Goal: Task Accomplishment & Management: Use online tool/utility

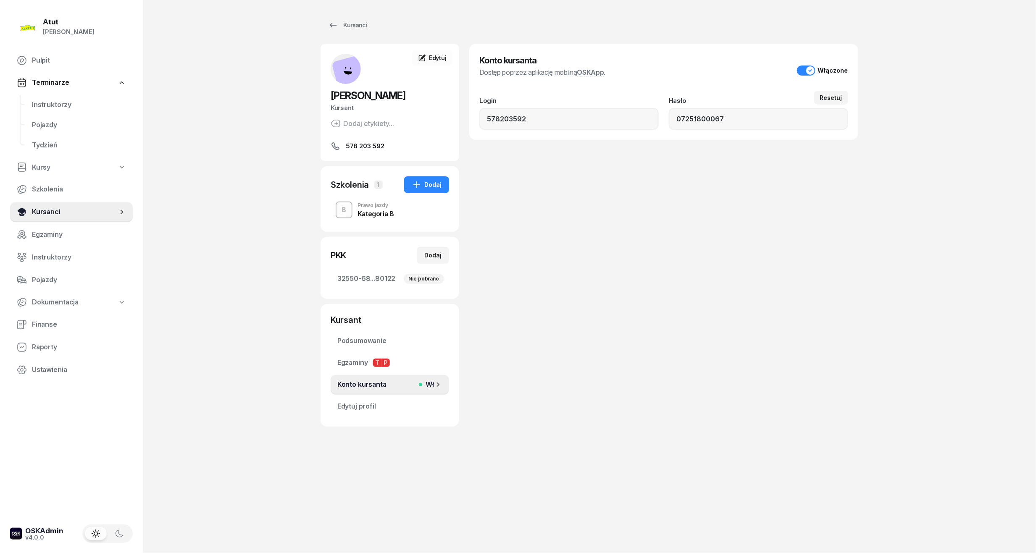
click at [34, 209] on span "Kursanci" at bounding box center [75, 212] width 86 height 11
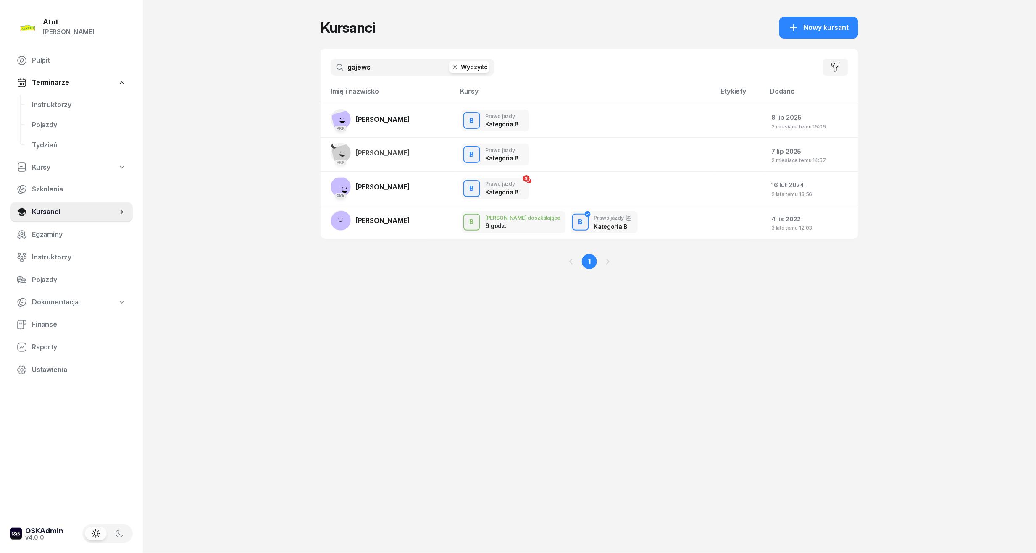
drag, startPoint x: 395, startPoint y: 61, endPoint x: 200, endPoint y: 61, distance: 195.0
click at [203, 61] on div "Atut [PERSON_NAME] Pulpit Terminarze Instruktorzy Pojazdy Tydzień Kursy Szkolen…" at bounding box center [518, 276] width 1036 height 553
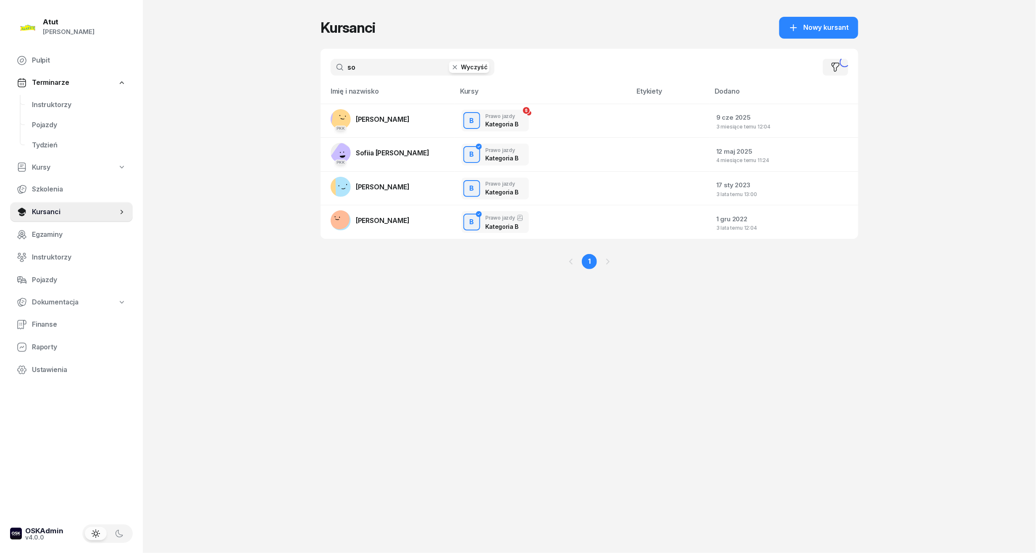
type input "s"
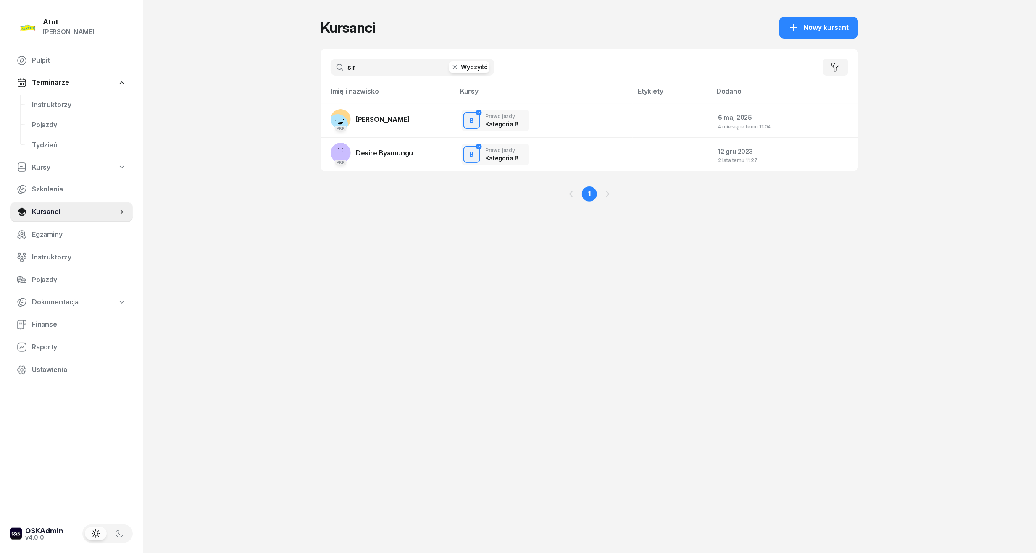
drag, startPoint x: 394, startPoint y: 71, endPoint x: 106, endPoint y: 86, distance: 288.2
click at [106, 86] on div "Atut [PERSON_NAME] Pulpit Terminarze Instruktorzy Pojazdy Tydzień Kursy Szkolen…" at bounding box center [518, 276] width 1036 height 553
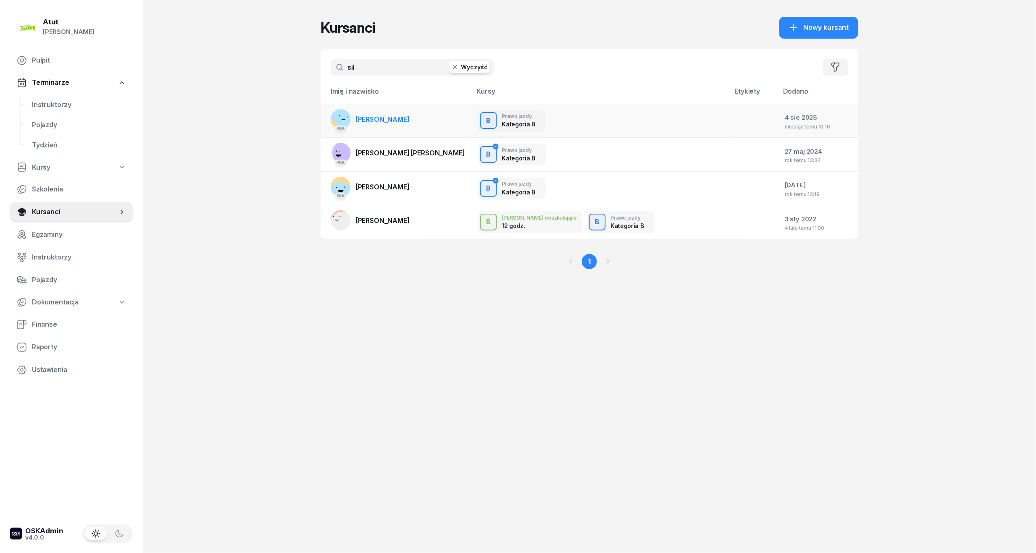
type input "sil"
click at [398, 118] on span "[PERSON_NAME]" at bounding box center [383, 119] width 54 height 8
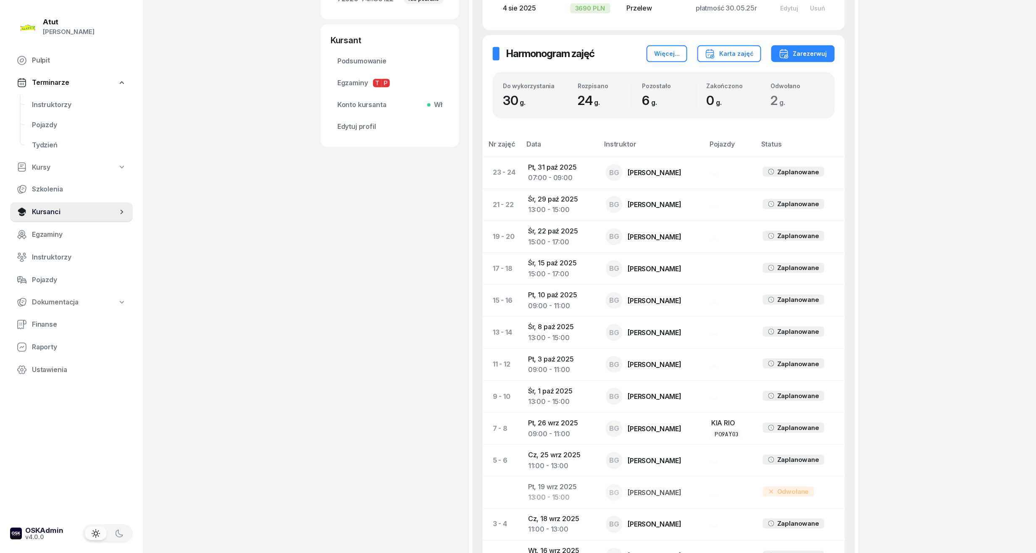
scroll to position [407, 0]
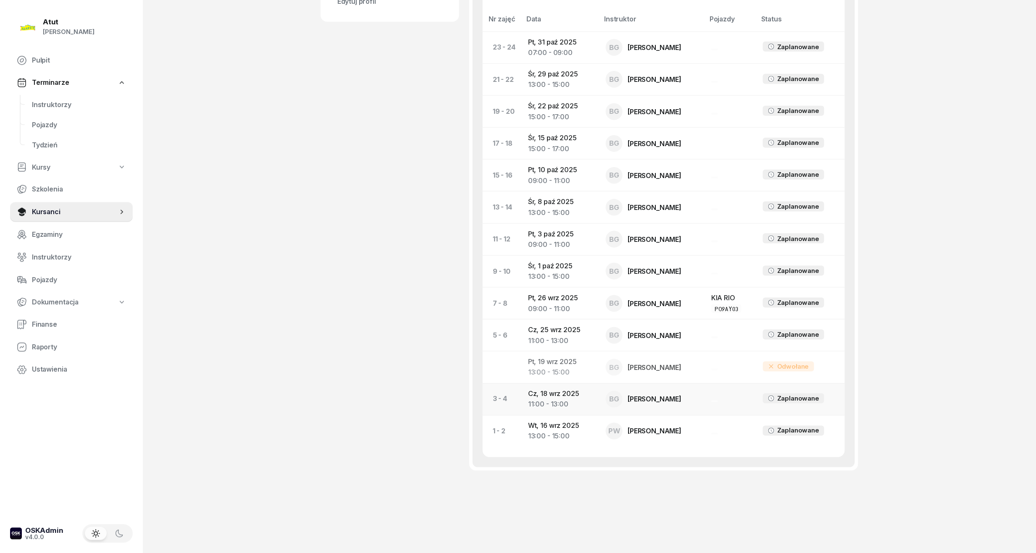
click at [552, 395] on td "Cz, 18 wrz 2025 11:00 - 13:00" at bounding box center [561, 400] width 78 height 32
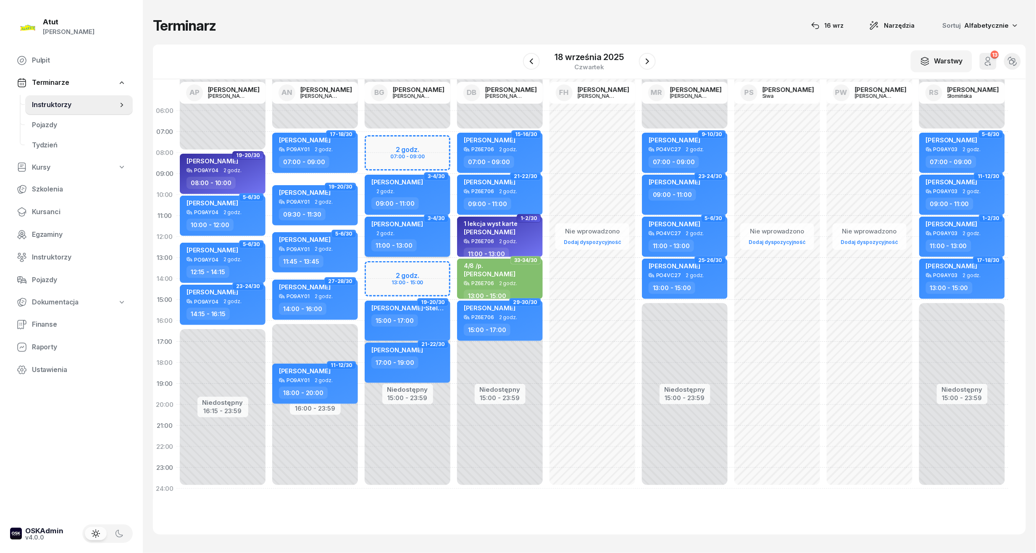
click at [400, 231] on div "2 godz." at bounding box center [408, 233] width 74 height 5
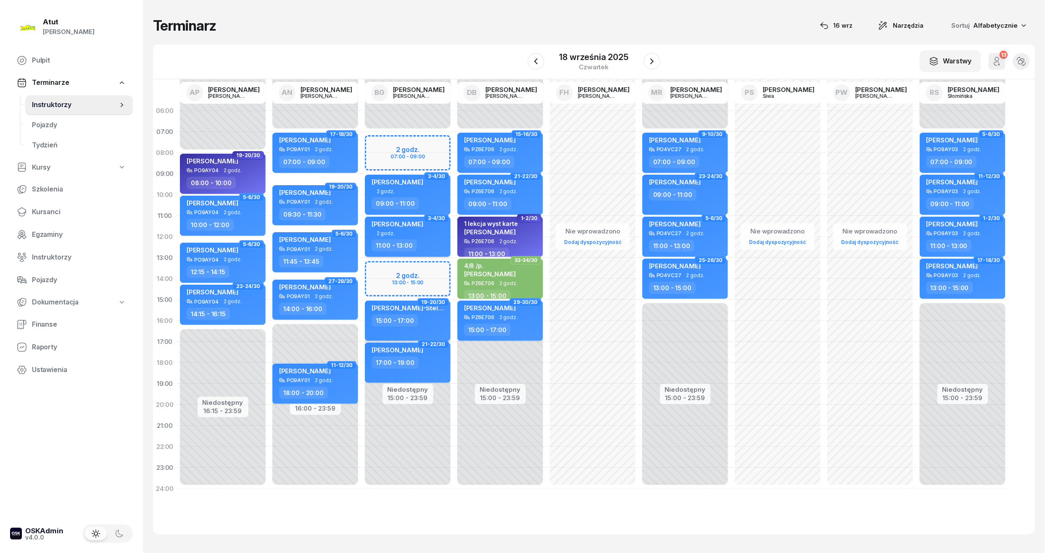
select select "11"
select select "13"
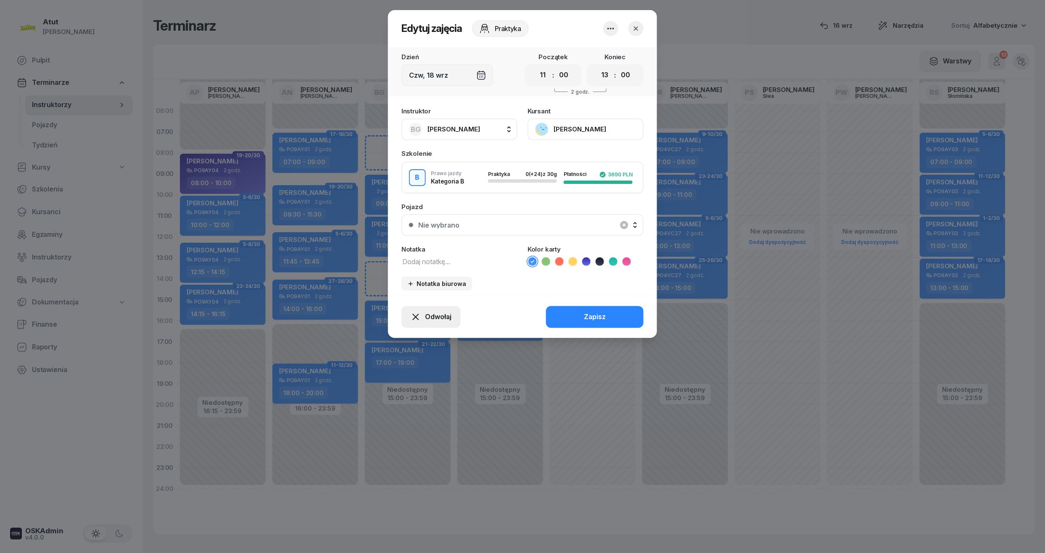
click at [440, 319] on span "Odwołaj" at bounding box center [438, 317] width 26 height 11
click at [399, 242] on div "My odwołaliśmy" at bounding box center [416, 245] width 51 height 11
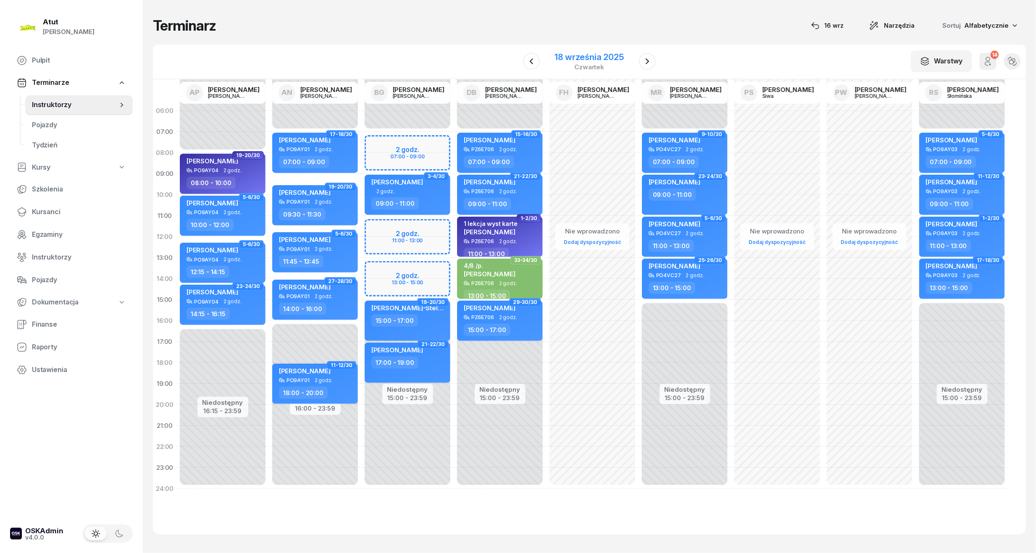
click at [591, 53] on div "18 września 2025" at bounding box center [589, 57] width 69 height 8
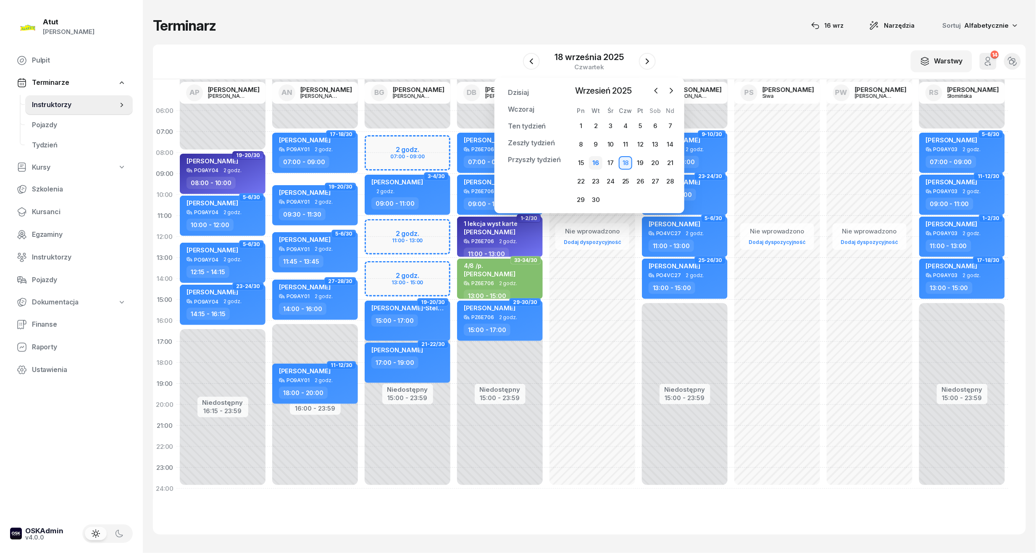
click at [599, 158] on div "16" at bounding box center [595, 162] width 13 height 13
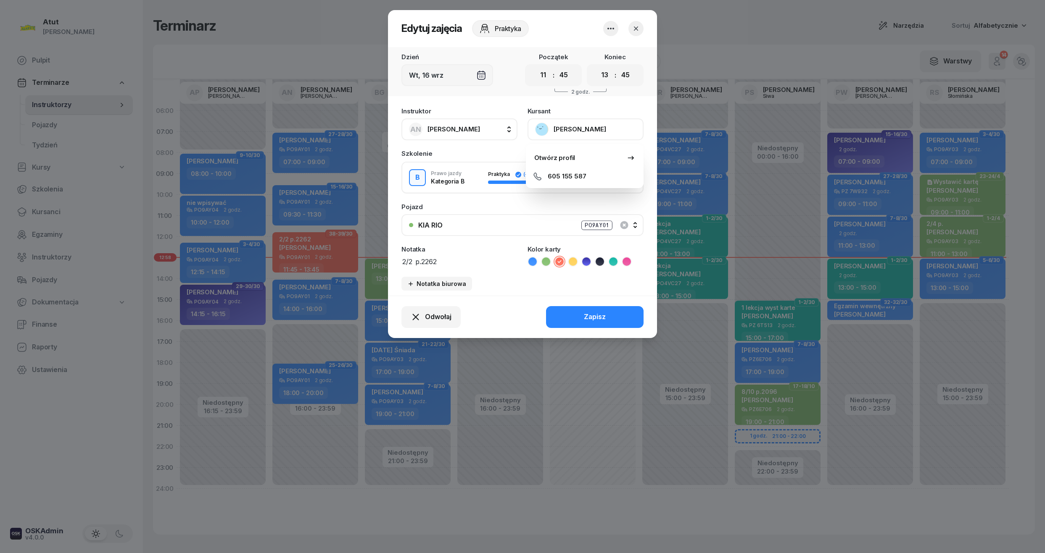
select select "11"
select select "45"
select select "13"
select select "45"
click at [641, 27] on button "button" at bounding box center [635, 28] width 15 height 15
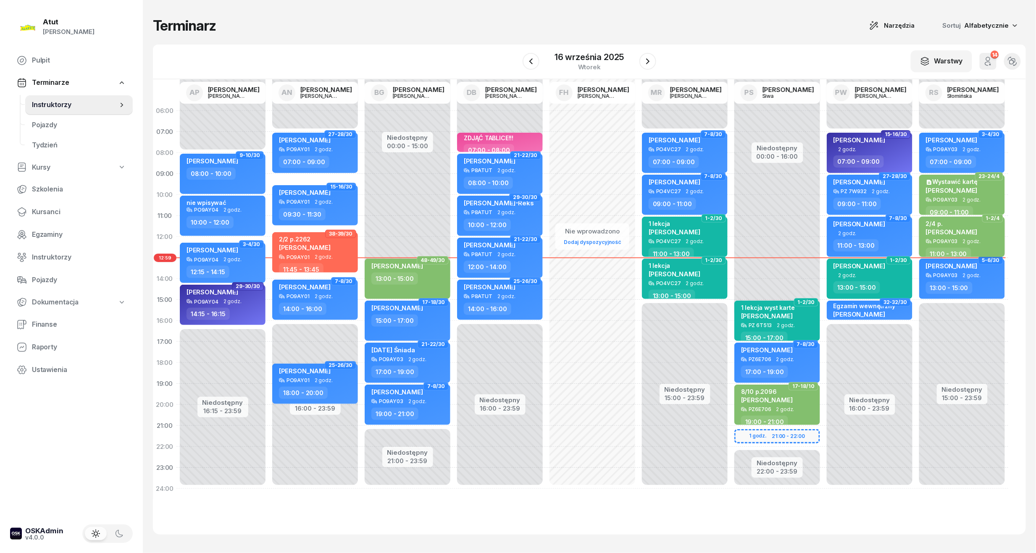
click at [958, 234] on span "[PERSON_NAME]" at bounding box center [952, 232] width 52 height 8
select select "11"
select select "13"
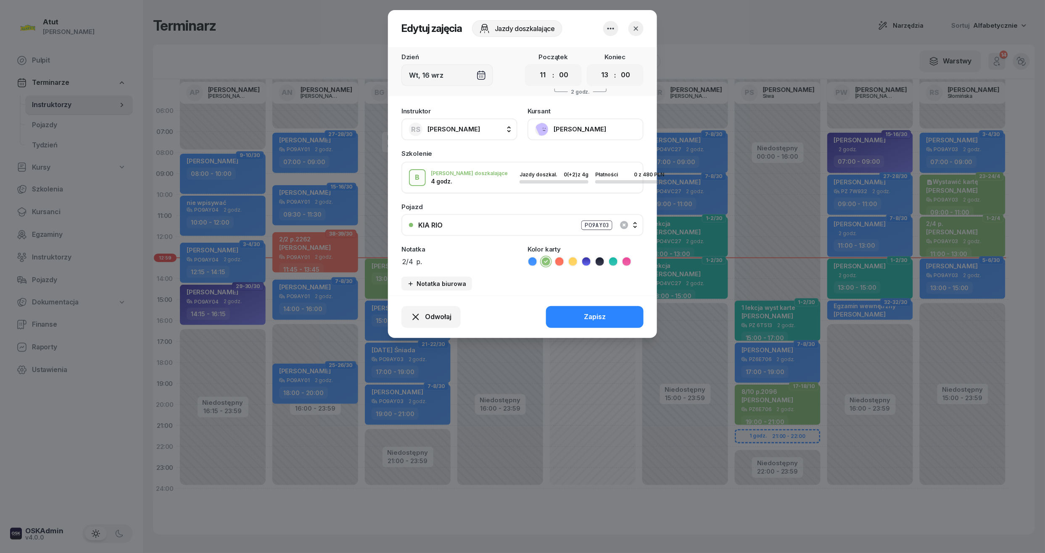
click at [442, 263] on textarea "2/4 p." at bounding box center [459, 261] width 116 height 11
paste textarea "2292/2293"
type textarea "2/4 p.2292/2293"
click at [626, 321] on button "Zapisz" at bounding box center [594, 317] width 97 height 22
